Goal: Transaction & Acquisition: Purchase product/service

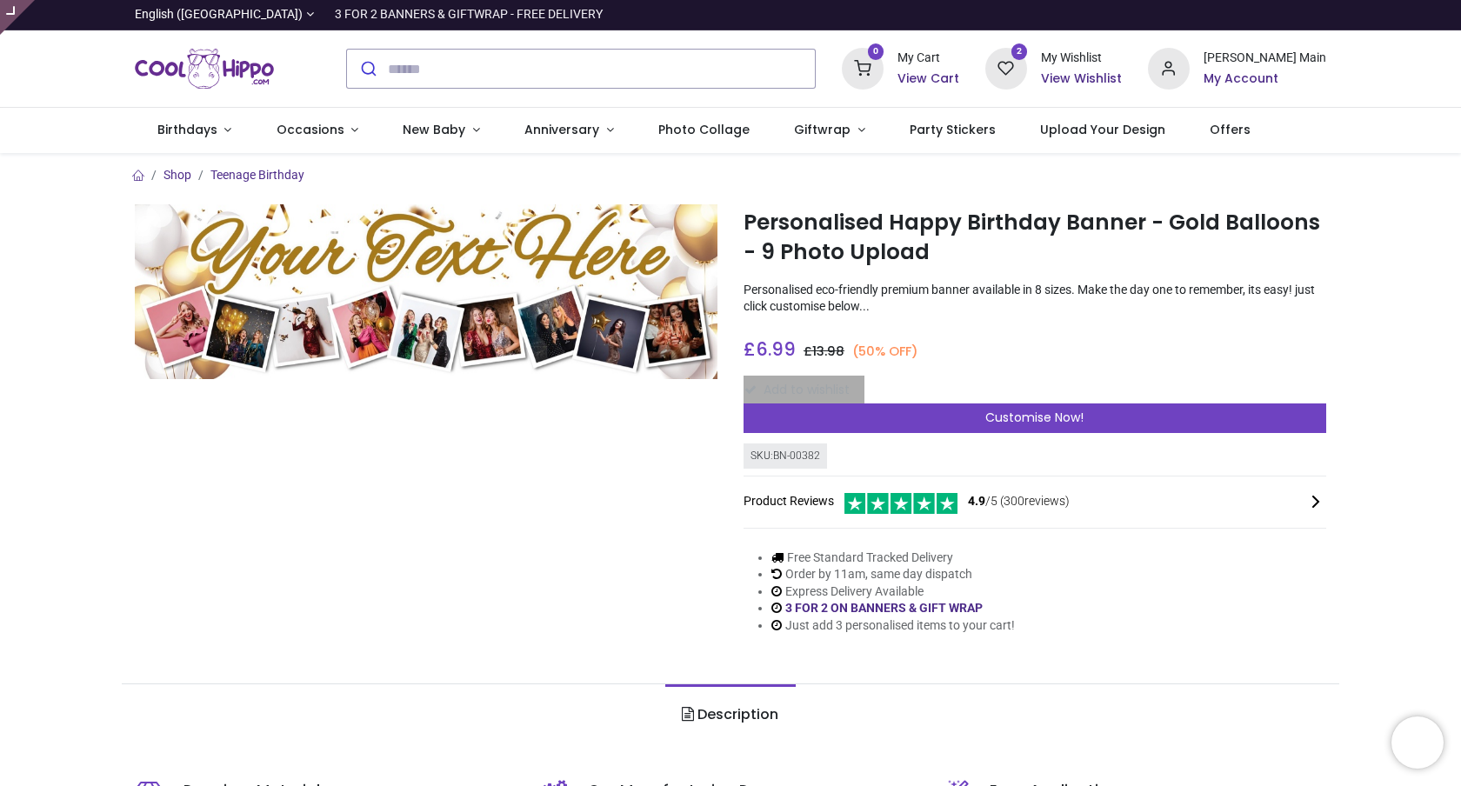
click at [807, 391] on div "Add to wishlist" at bounding box center [1035, 391] width 583 height 30
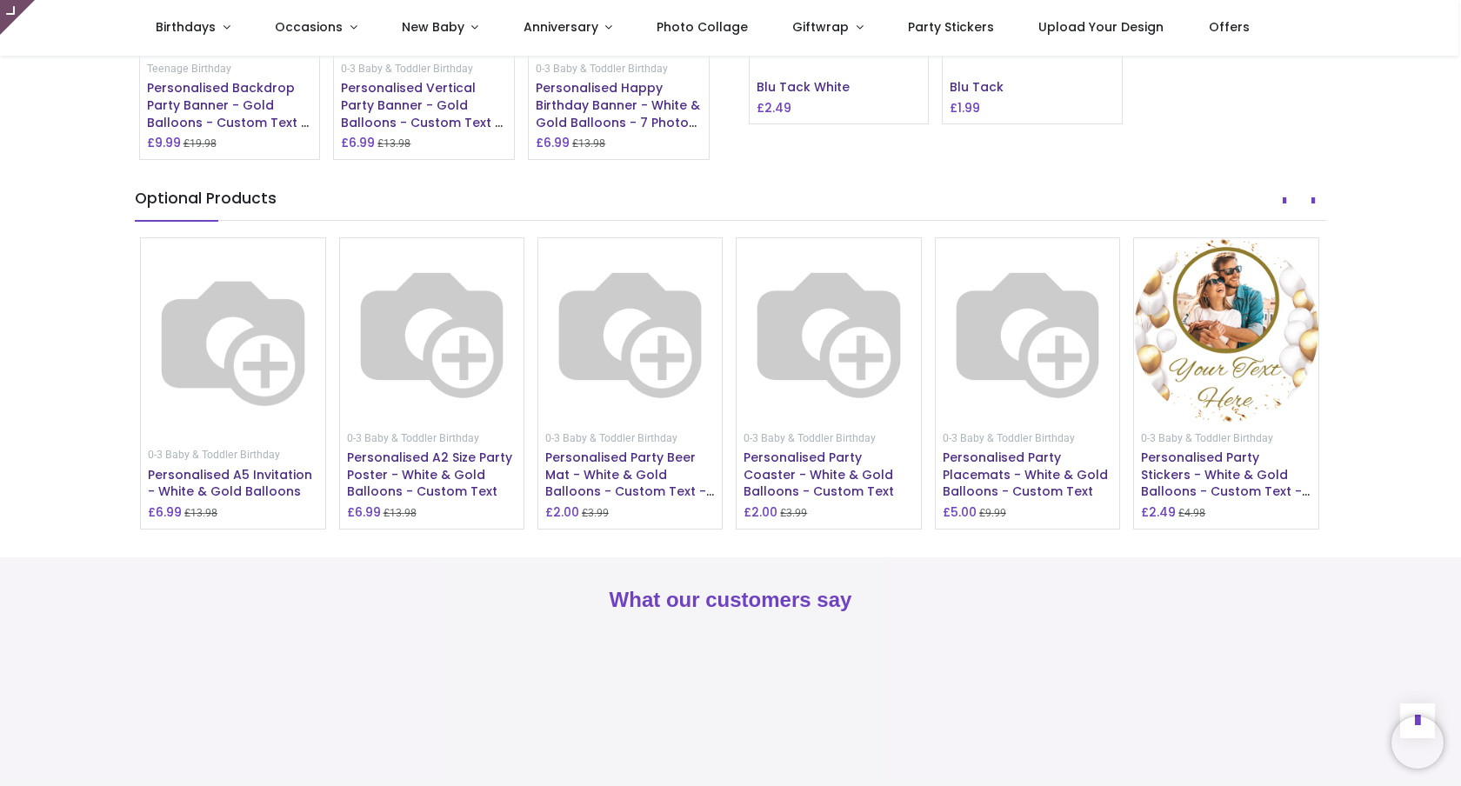
scroll to position [1605, 0]
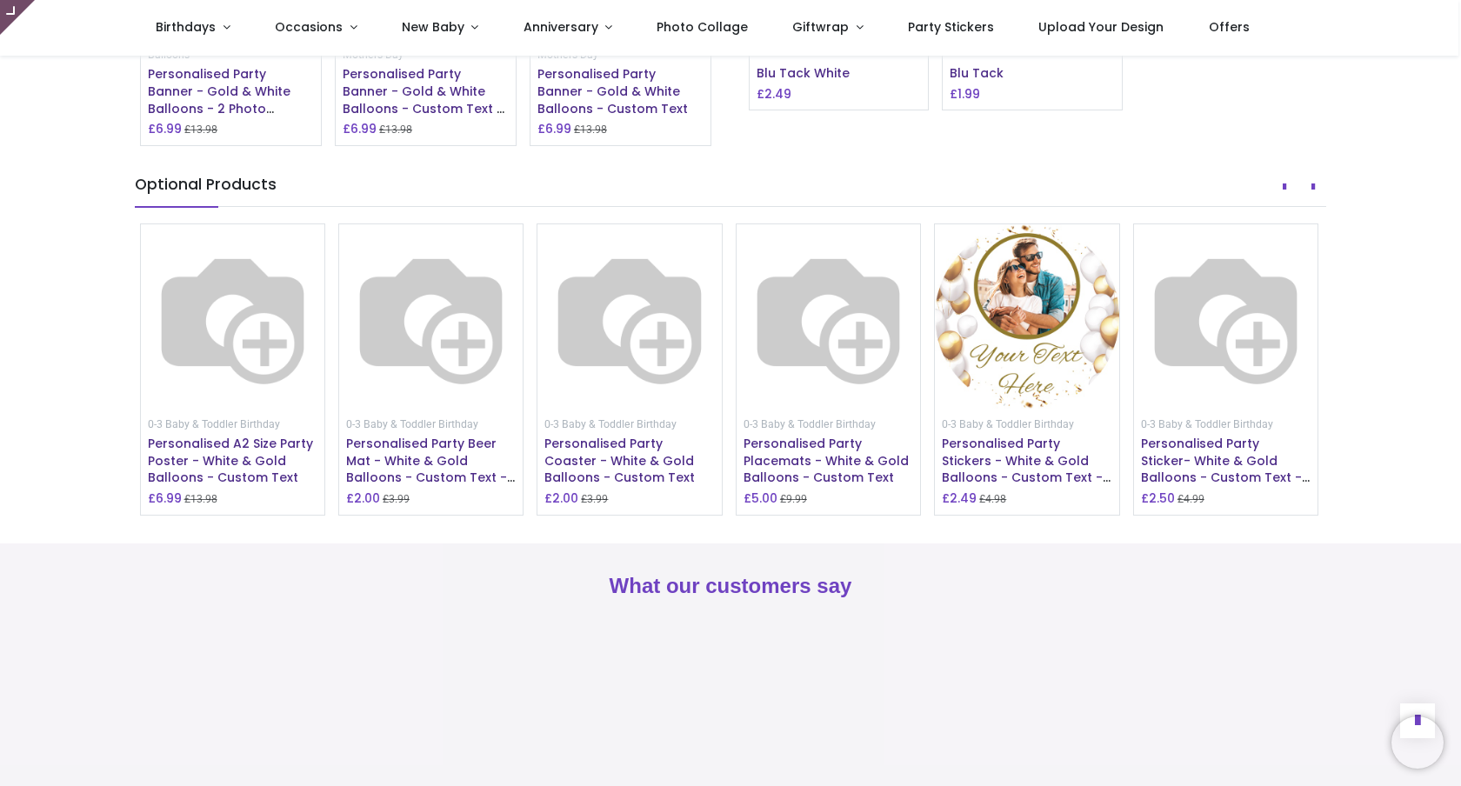
drag, startPoint x: 751, startPoint y: 89, endPoint x: 869, endPoint y: 90, distance: 117.4
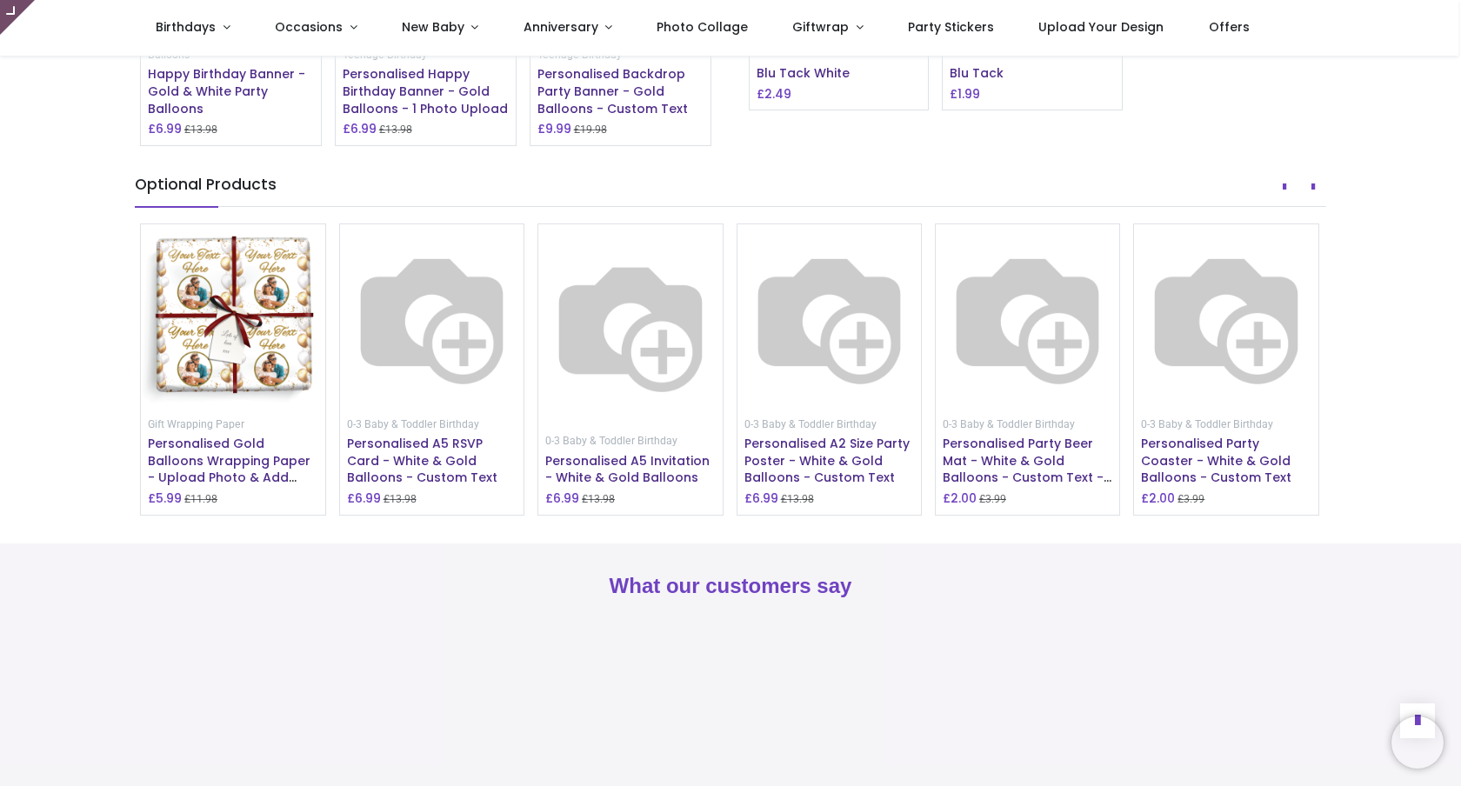
drag, startPoint x: 750, startPoint y: 86, endPoint x: 1191, endPoint y: 297, distance: 488.6
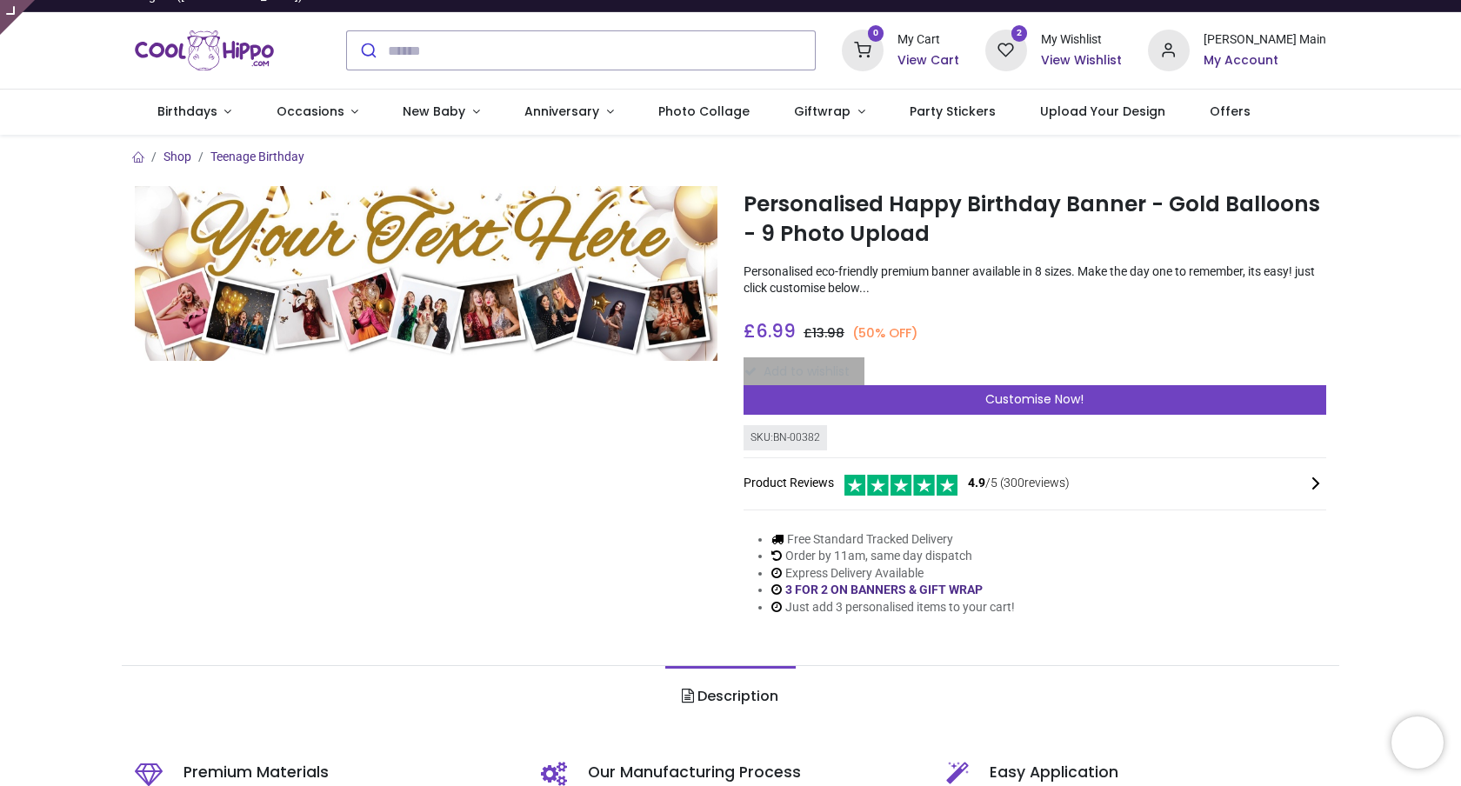
scroll to position [0, 0]
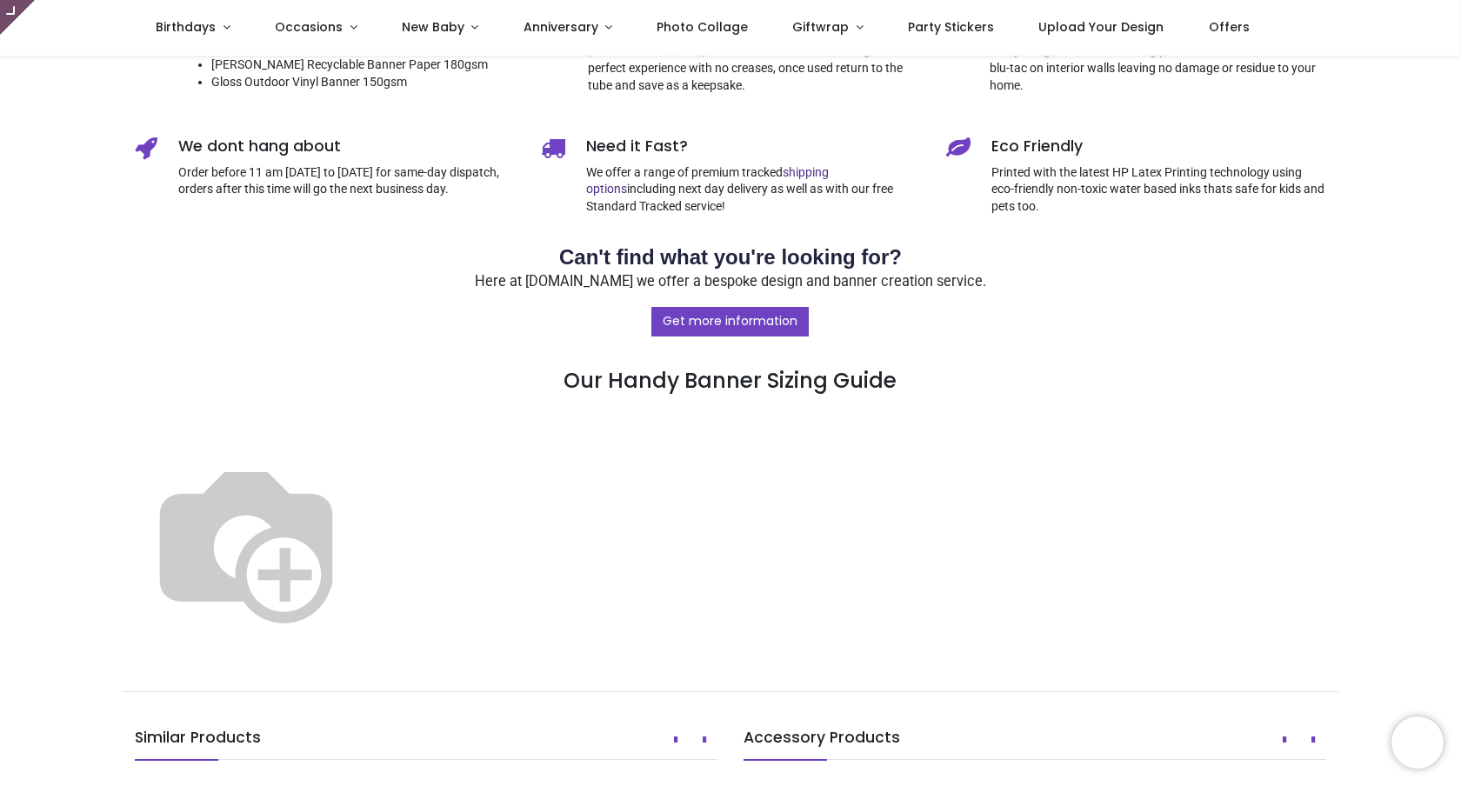
type input "**********"
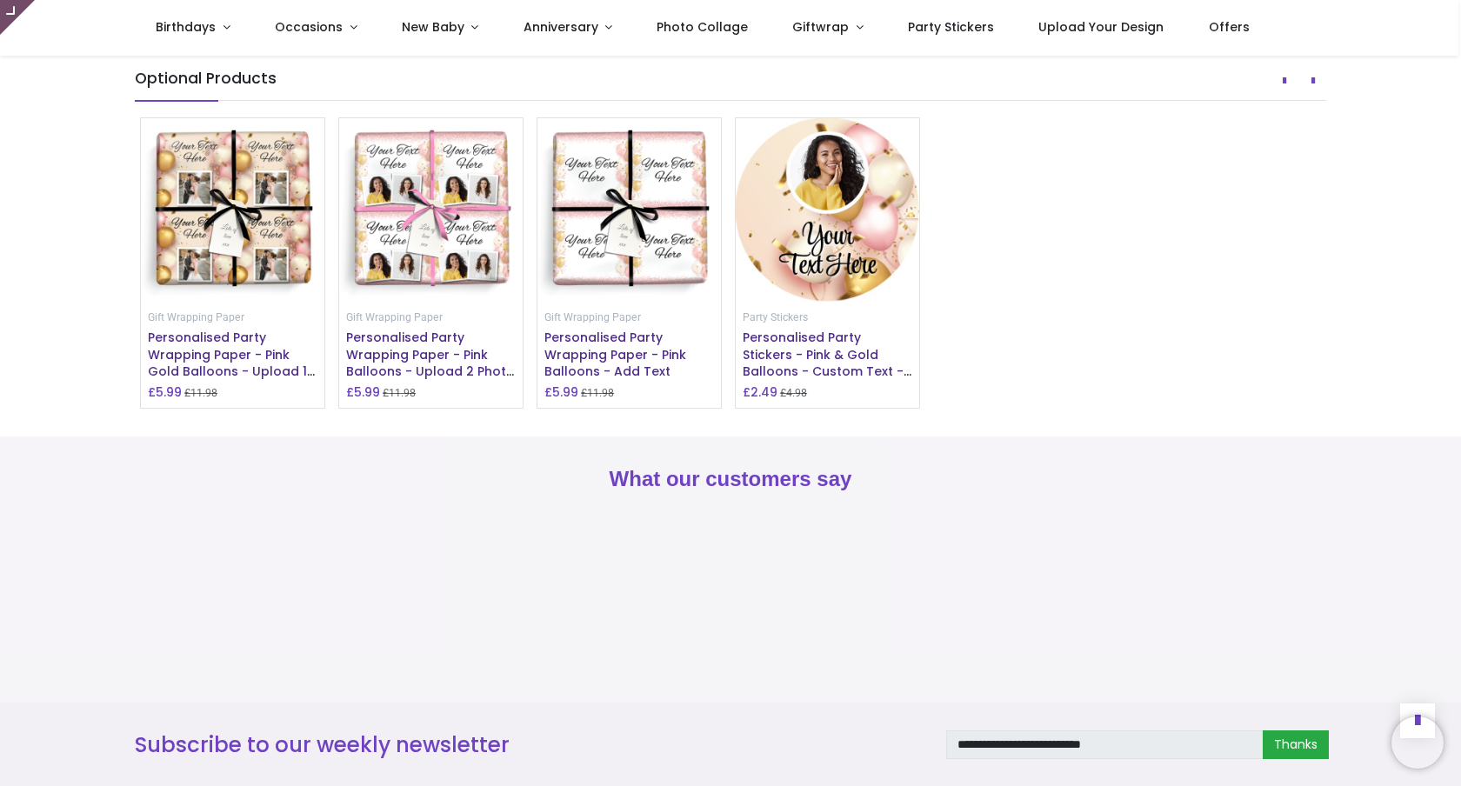
scroll to position [1533, 0]
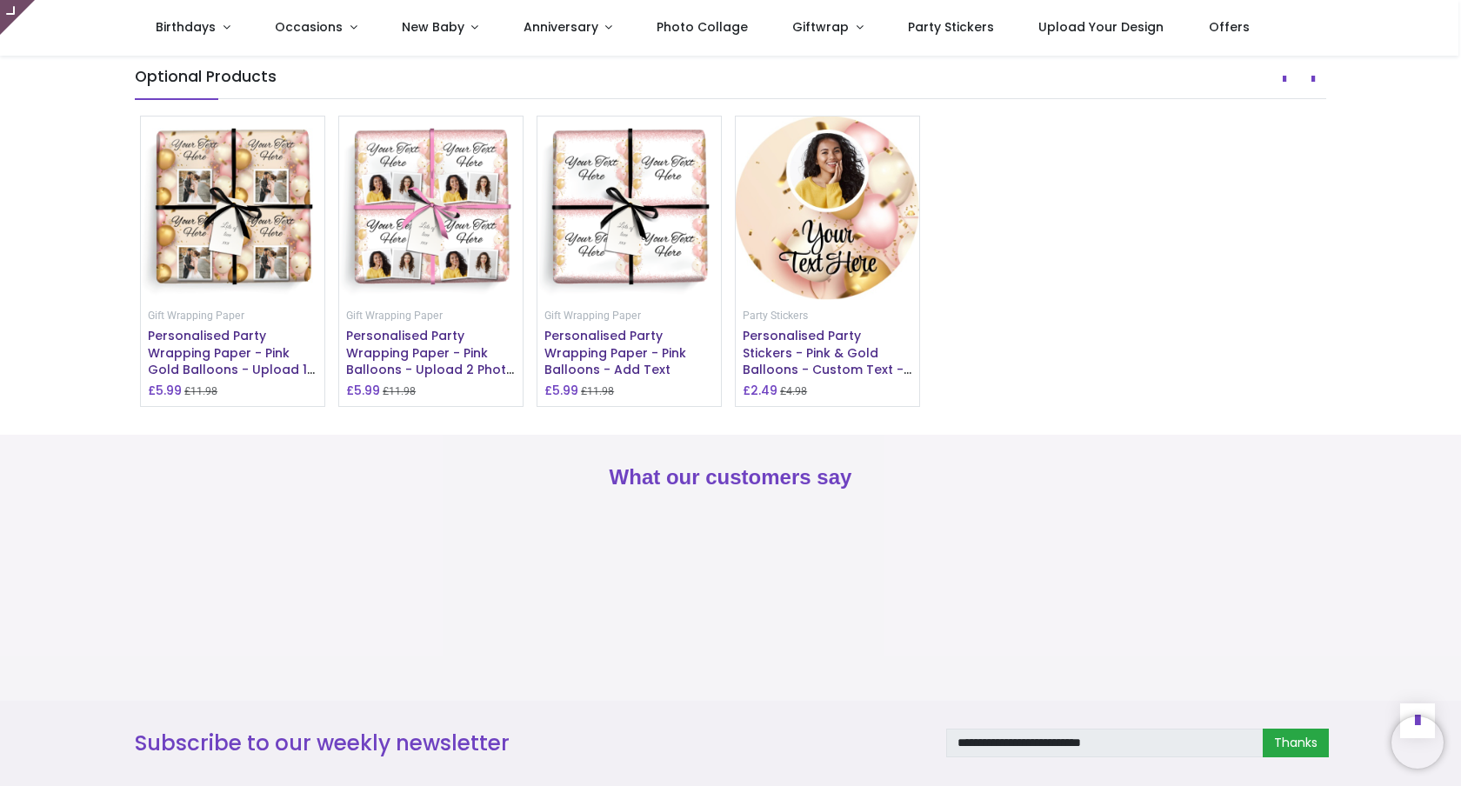
drag, startPoint x: 743, startPoint y: 163, endPoint x: 891, endPoint y: 168, distance: 148.0
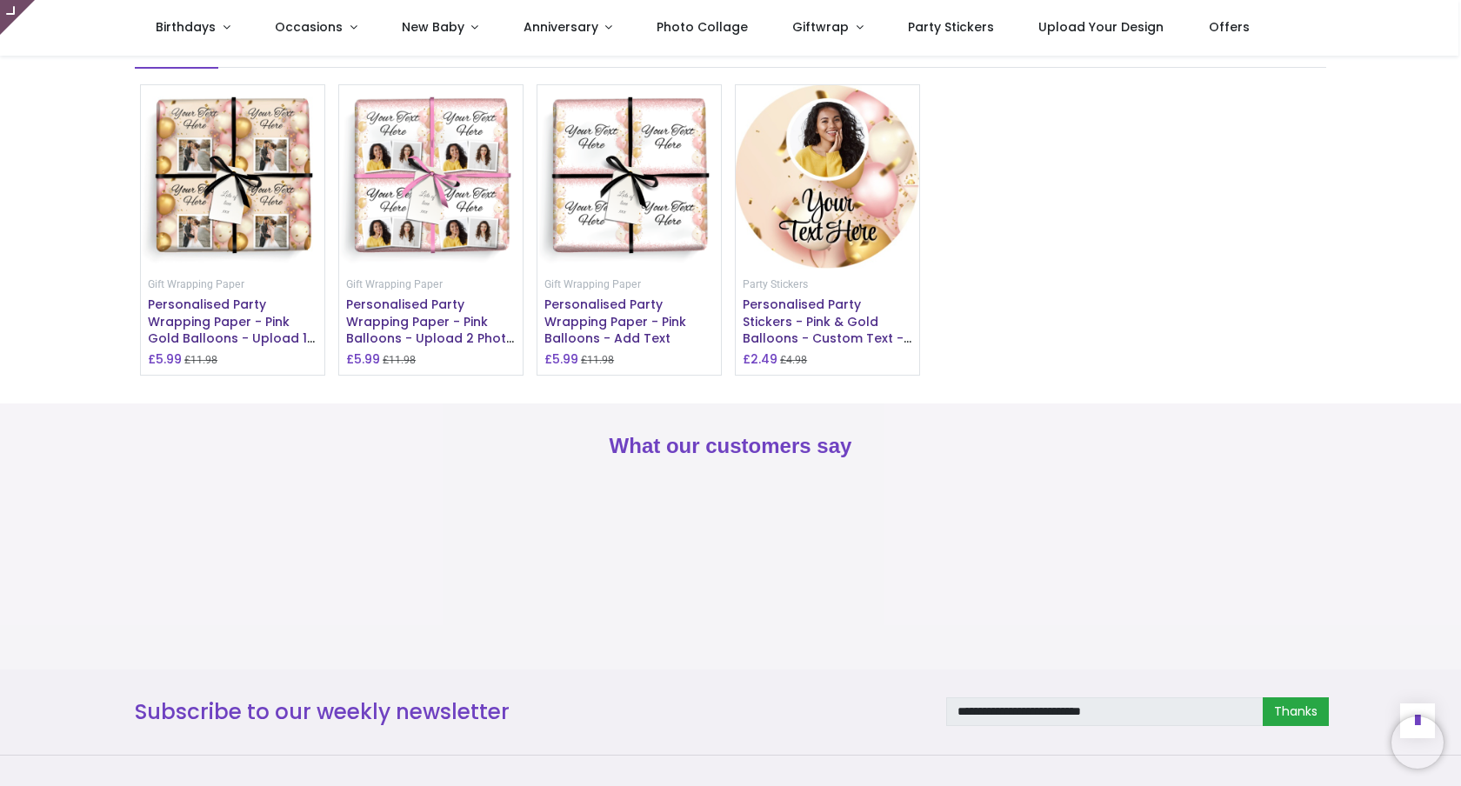
scroll to position [1566, 0]
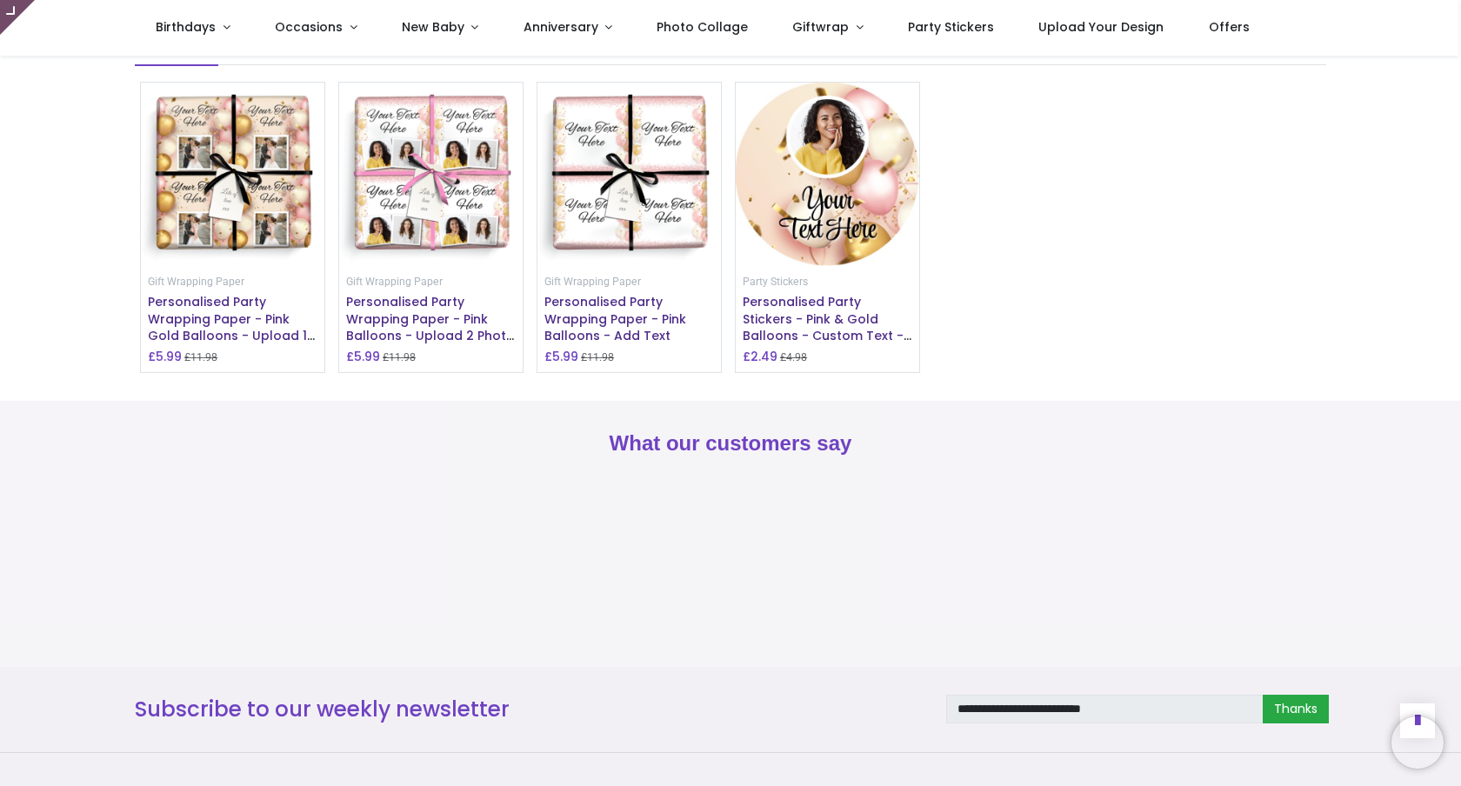
drag, startPoint x: 746, startPoint y: 129, endPoint x: 892, endPoint y: 137, distance: 145.5
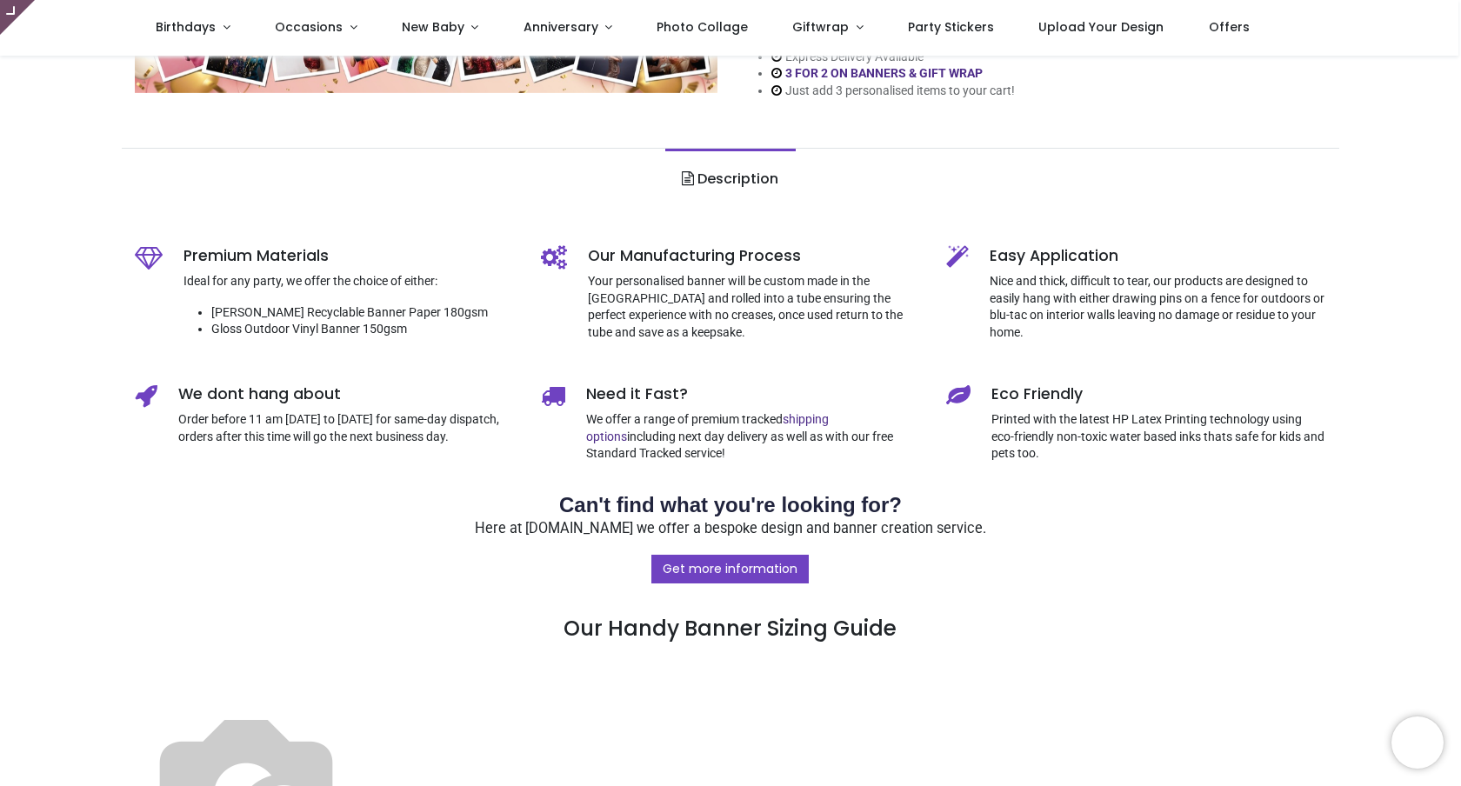
scroll to position [0, 0]
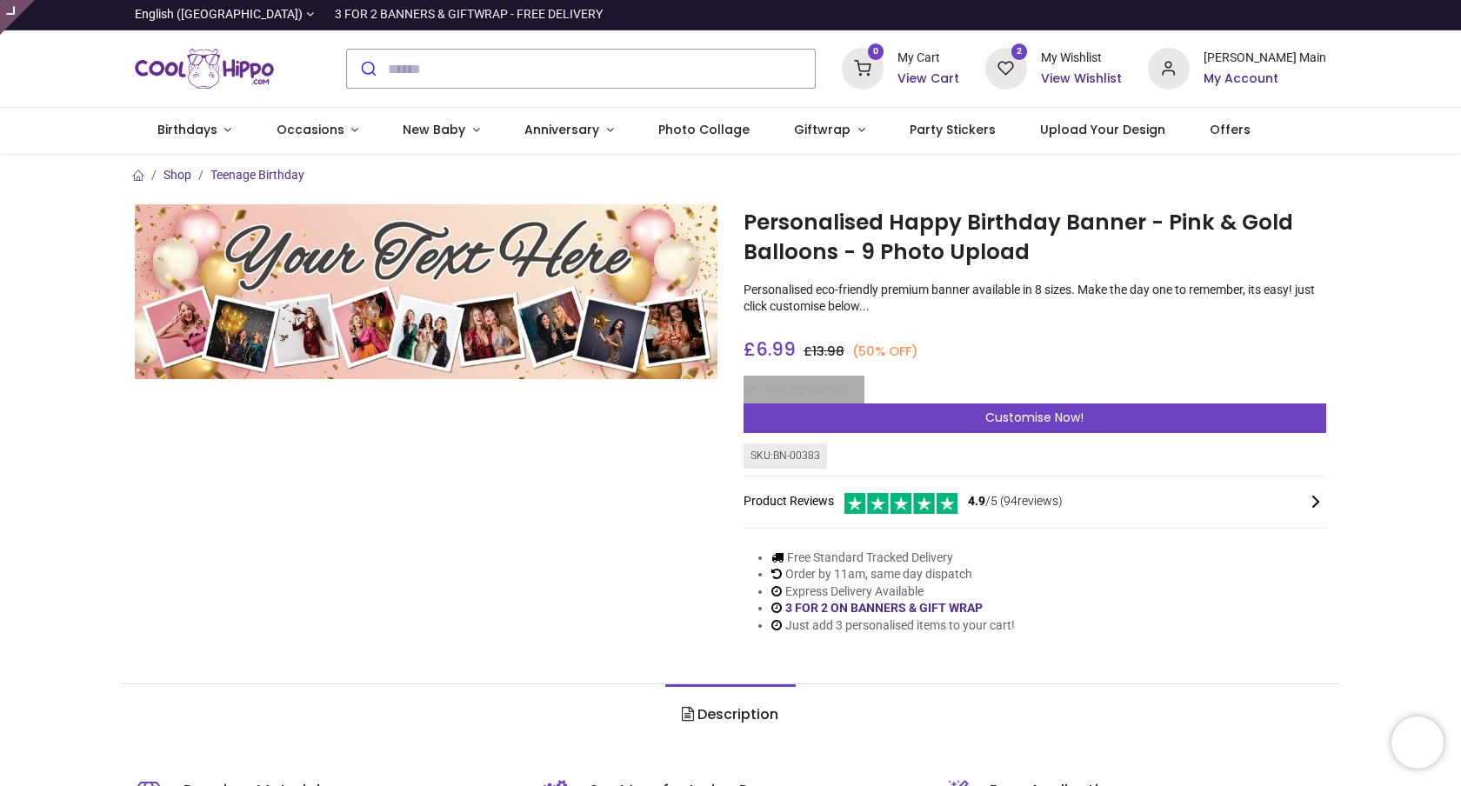
click at [236, 81] on img "Logo of Cool Hippo" at bounding box center [204, 68] width 139 height 49
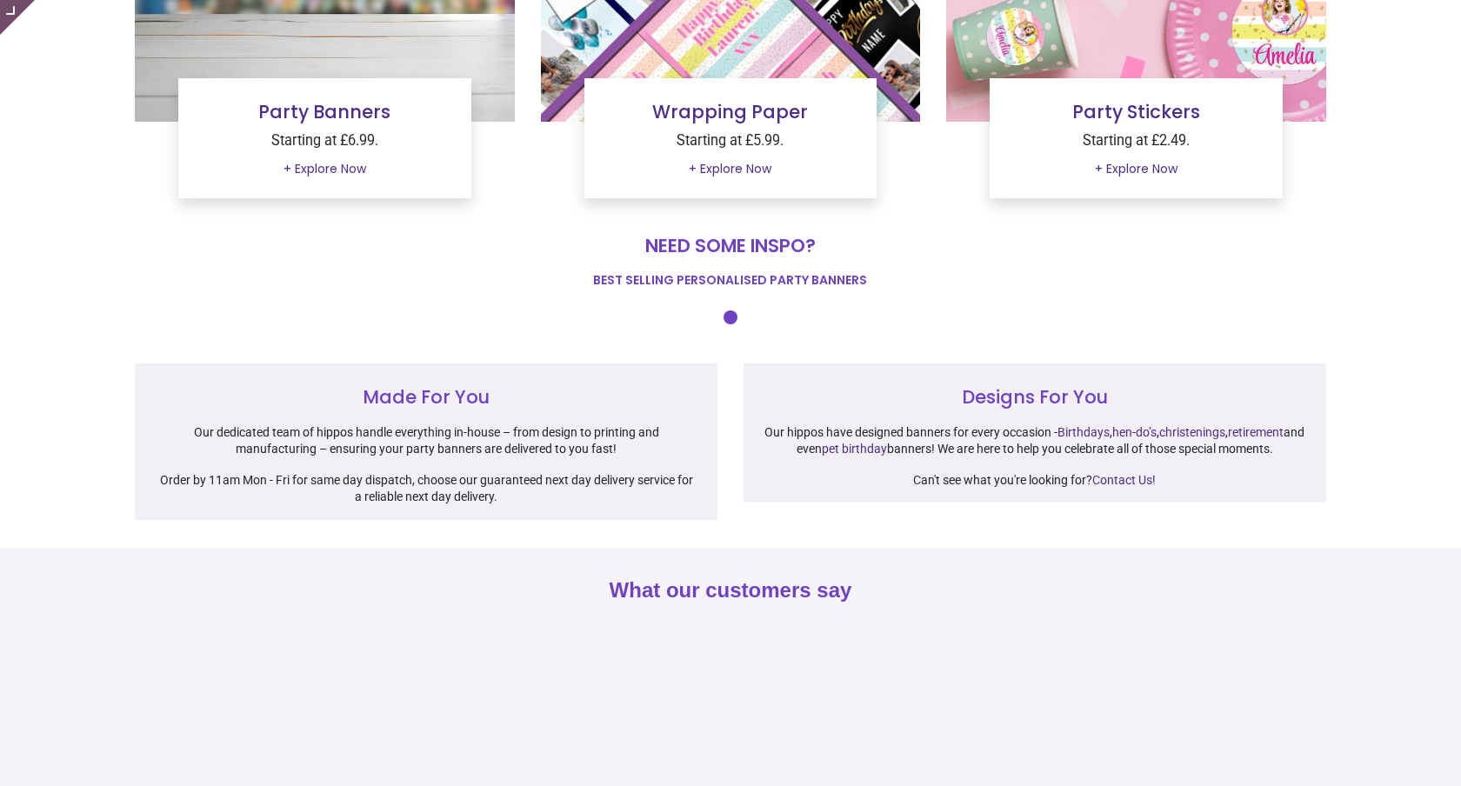
scroll to position [638, 0]
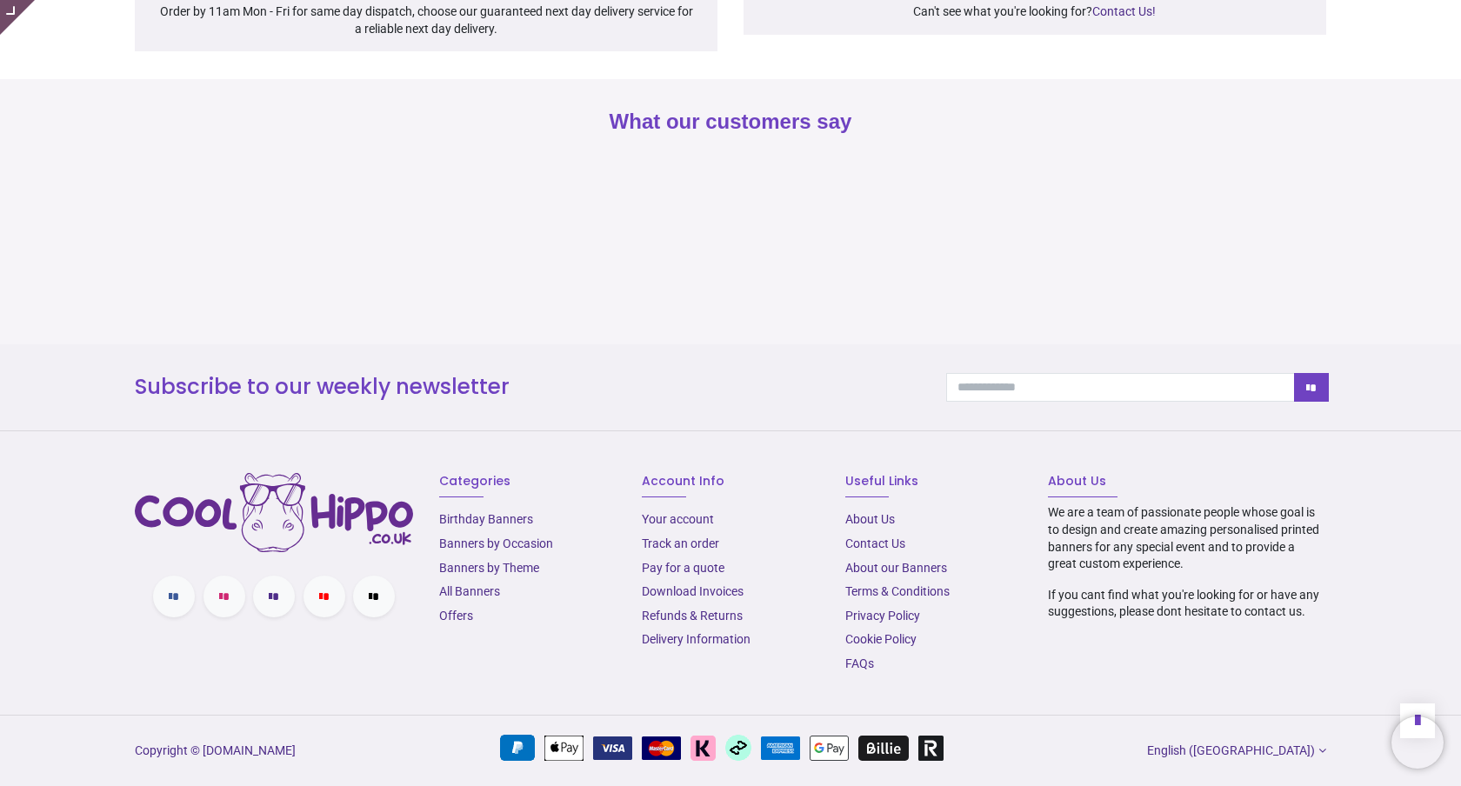
type input "**********"
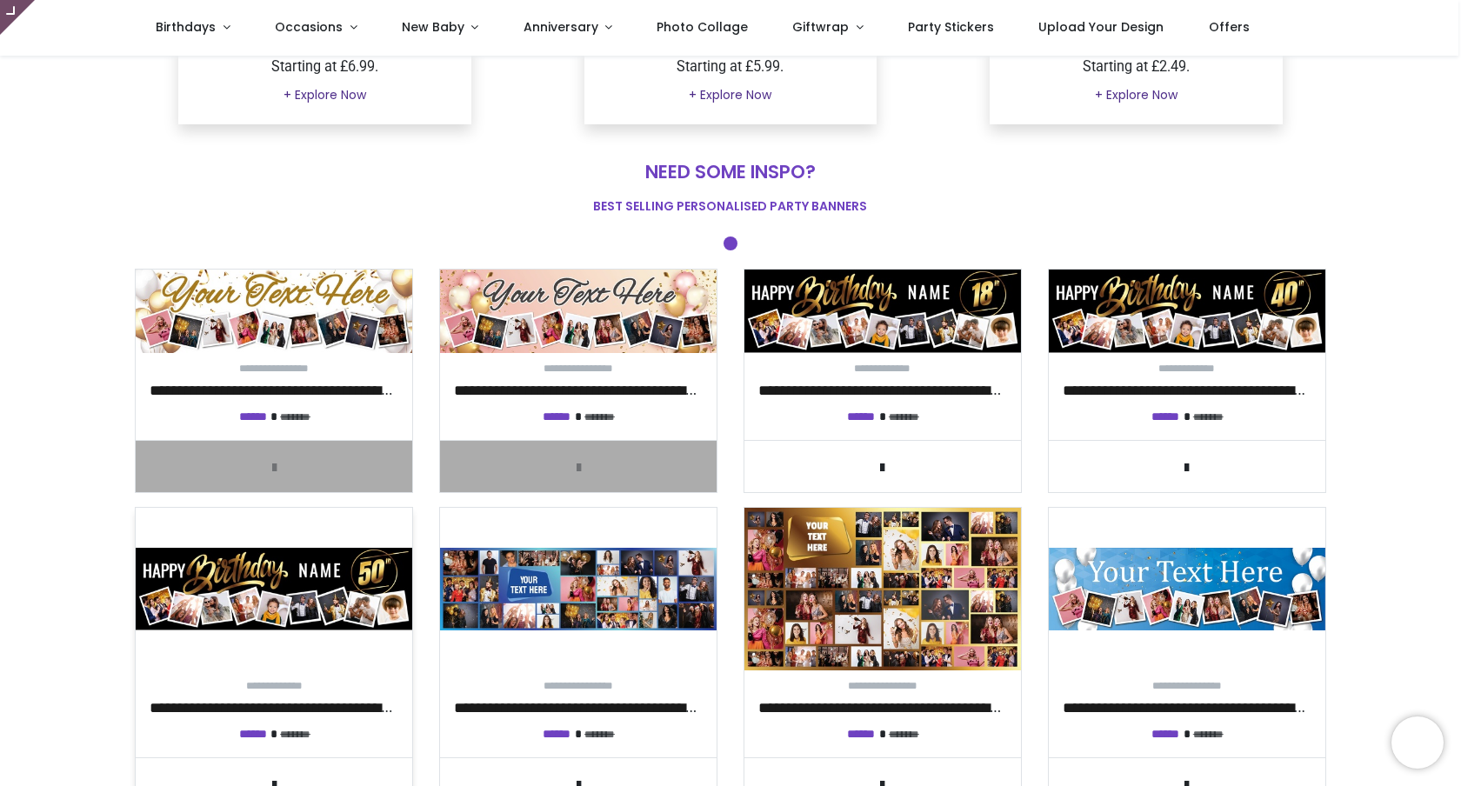
scroll to position [535, 0]
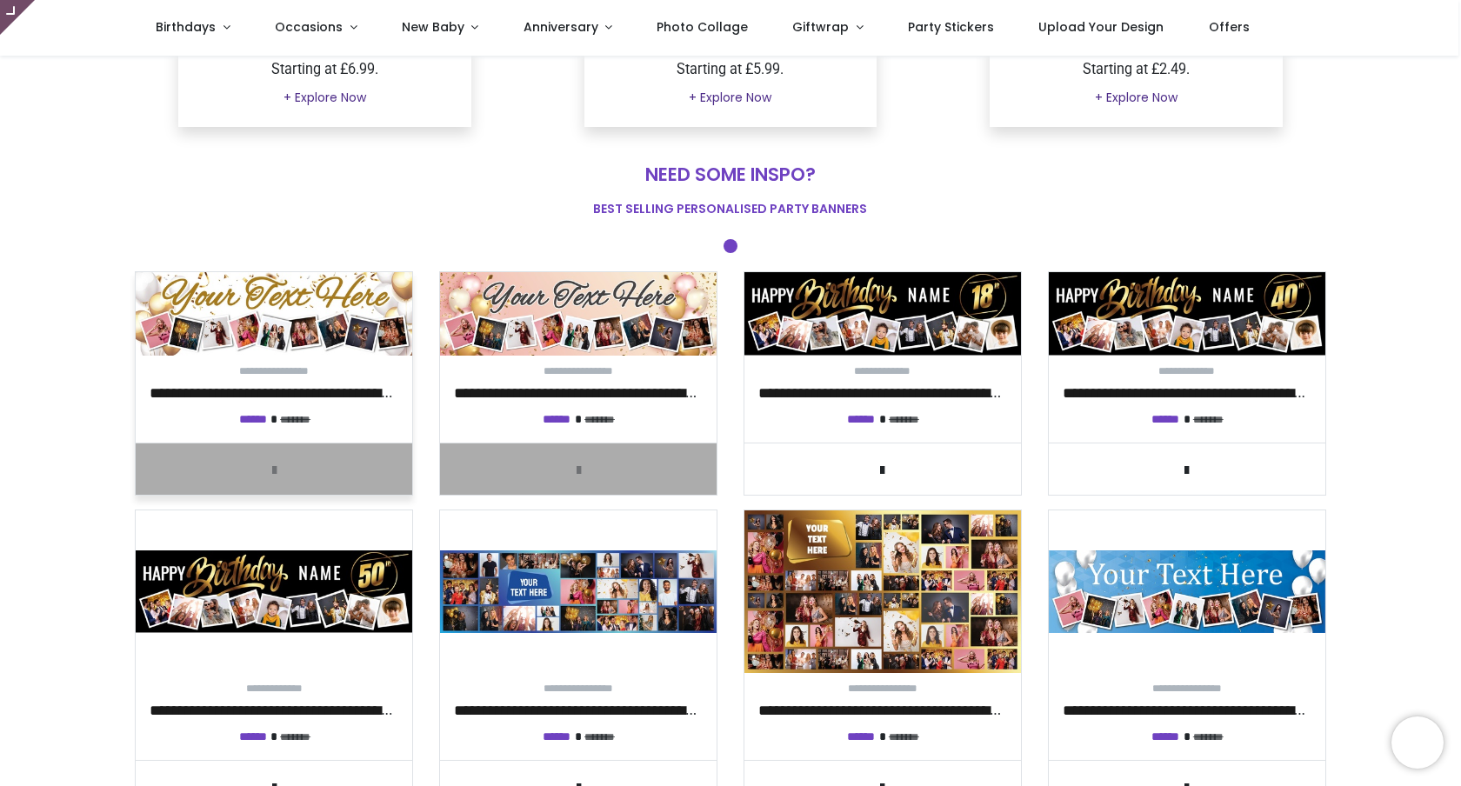
click at [285, 343] on img at bounding box center [274, 313] width 277 height 83
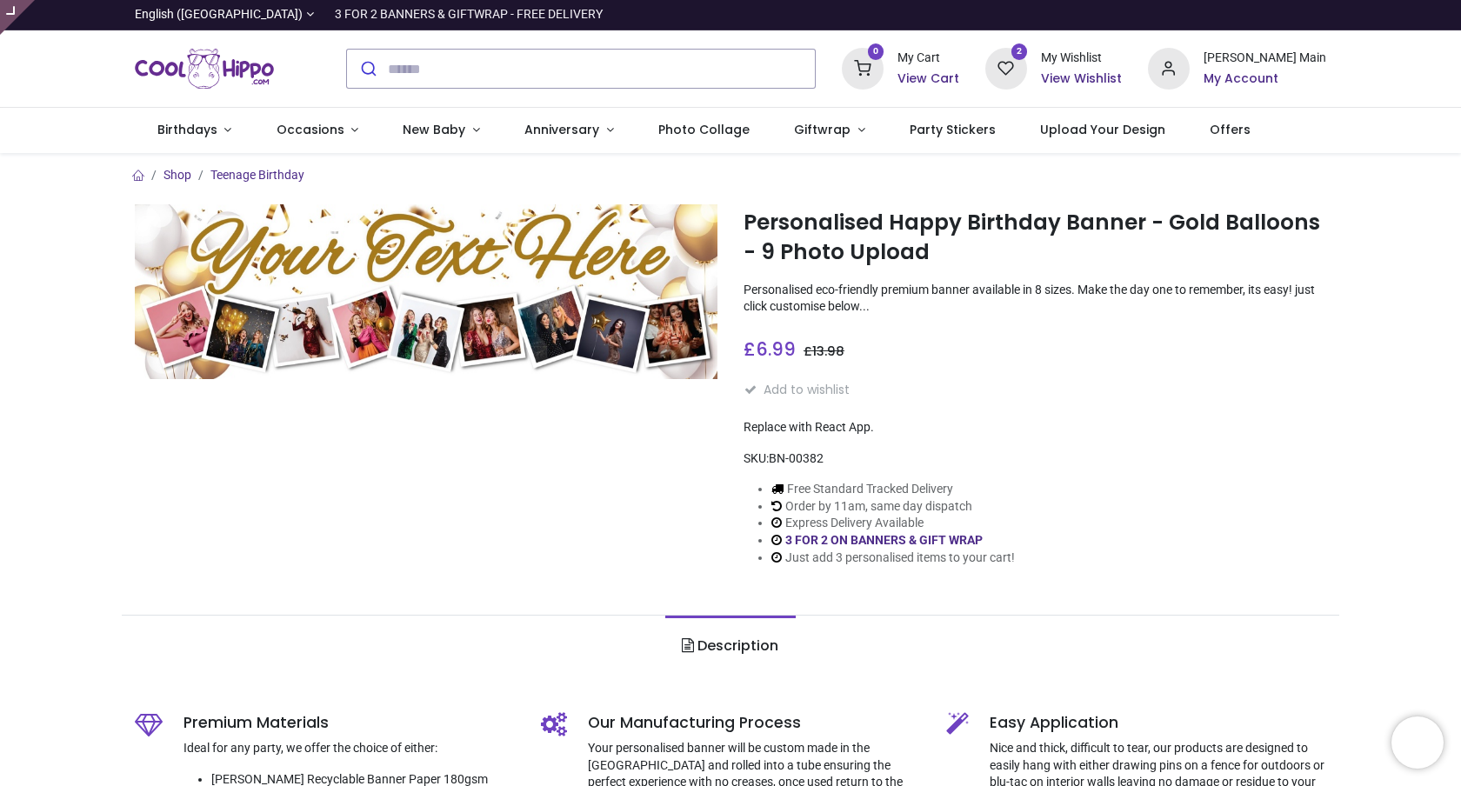
type input "**********"
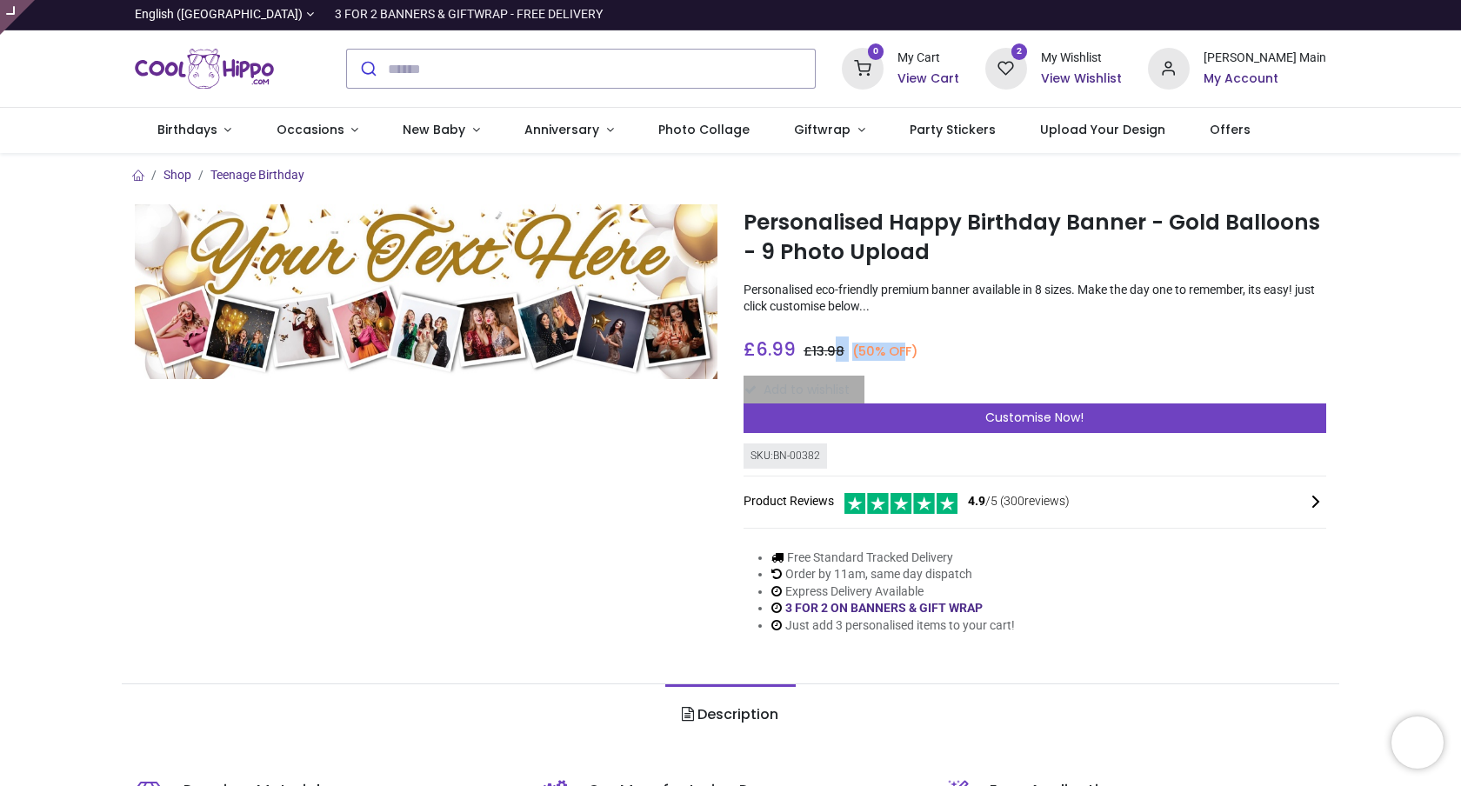
drag, startPoint x: 911, startPoint y: 352, endPoint x: 840, endPoint y: 352, distance: 70.5
click at [840, 352] on h3 "£ 6.99 6.99 GBP £ 13.98 (50% OFF)" at bounding box center [831, 349] width 175 height 25
